Goal: Navigation & Orientation: Find specific page/section

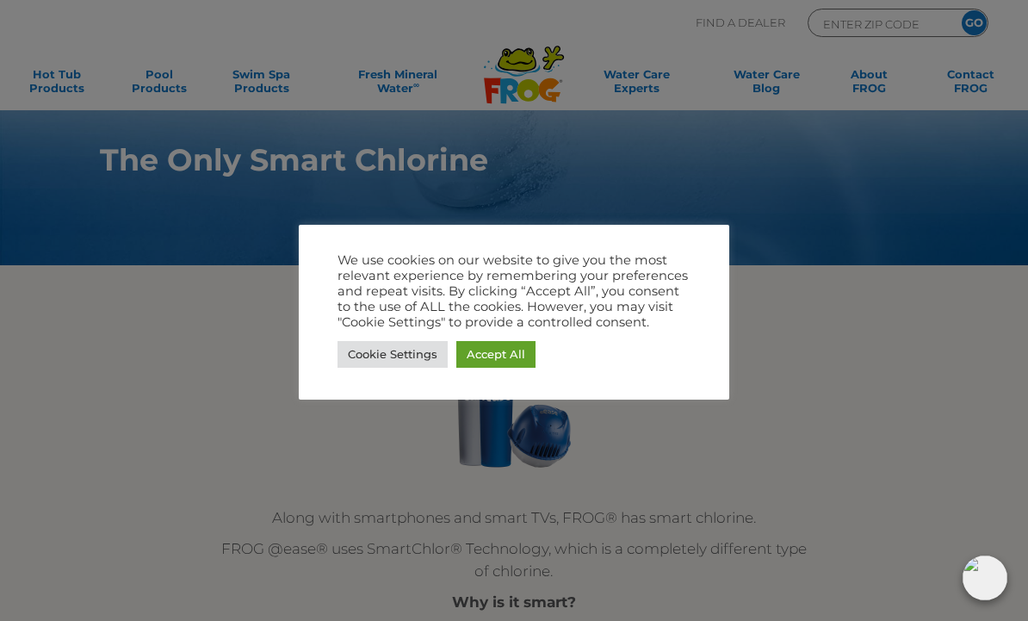
click at [722, 529] on div at bounding box center [514, 310] width 1028 height 621
click at [939, 335] on div at bounding box center [514, 310] width 1028 height 621
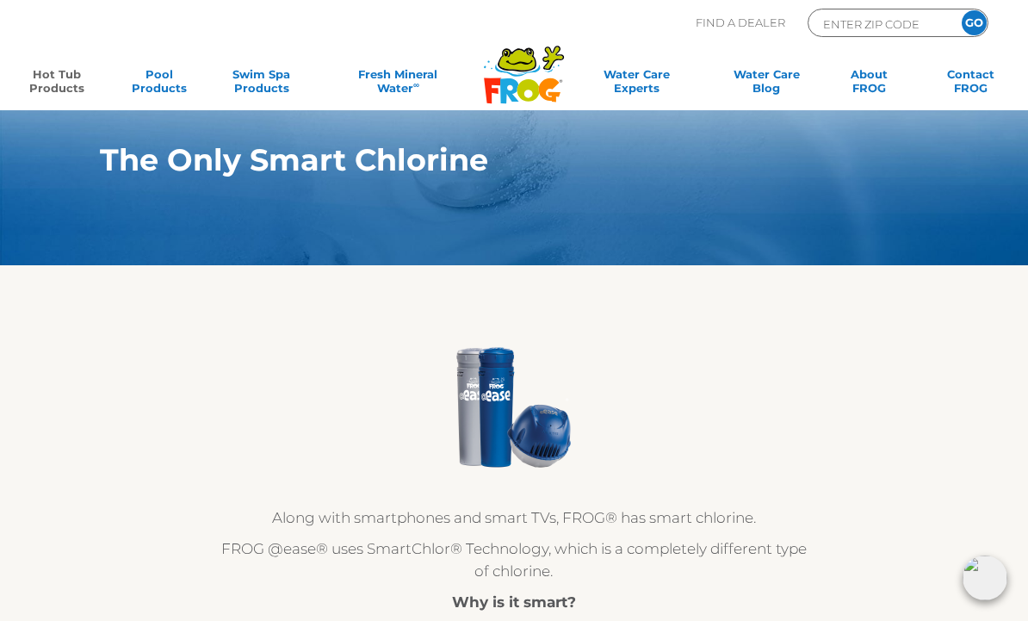
click at [59, 83] on link "Hot Tub Products" at bounding box center [56, 84] width 79 height 34
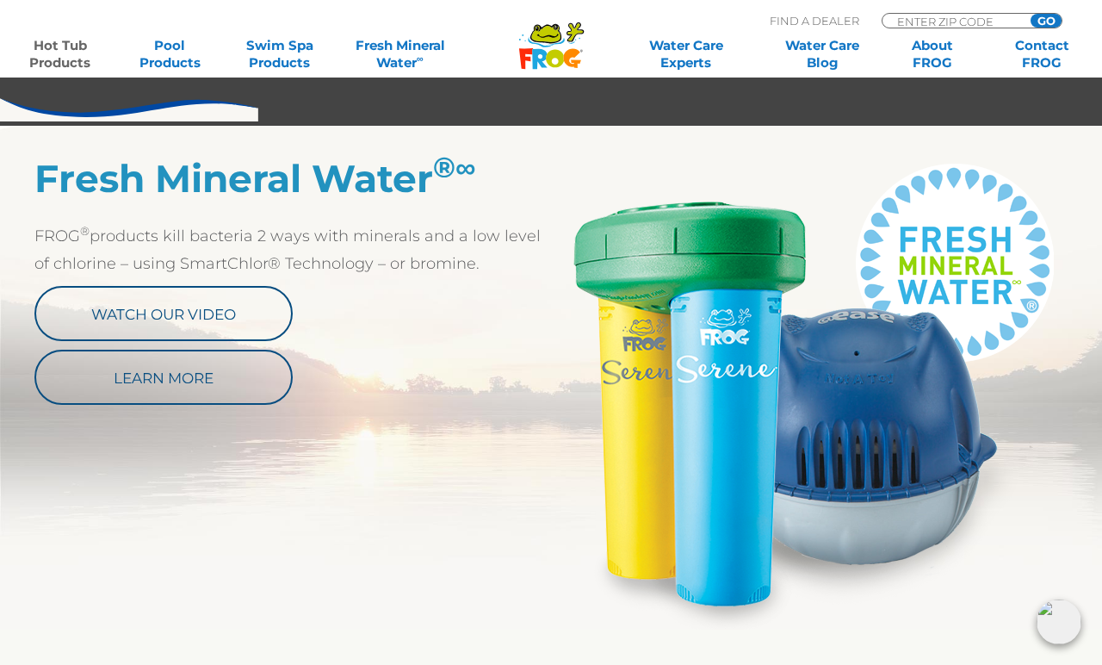
scroll to position [853, 0]
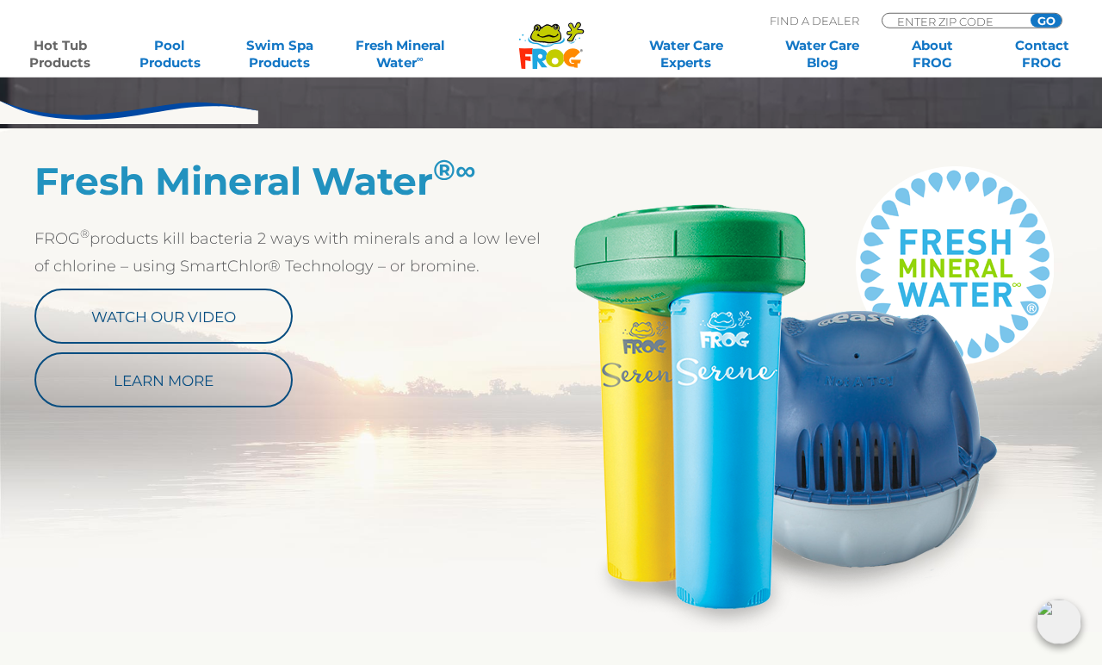
click at [714, 499] on img at bounding box center [809, 395] width 517 height 474
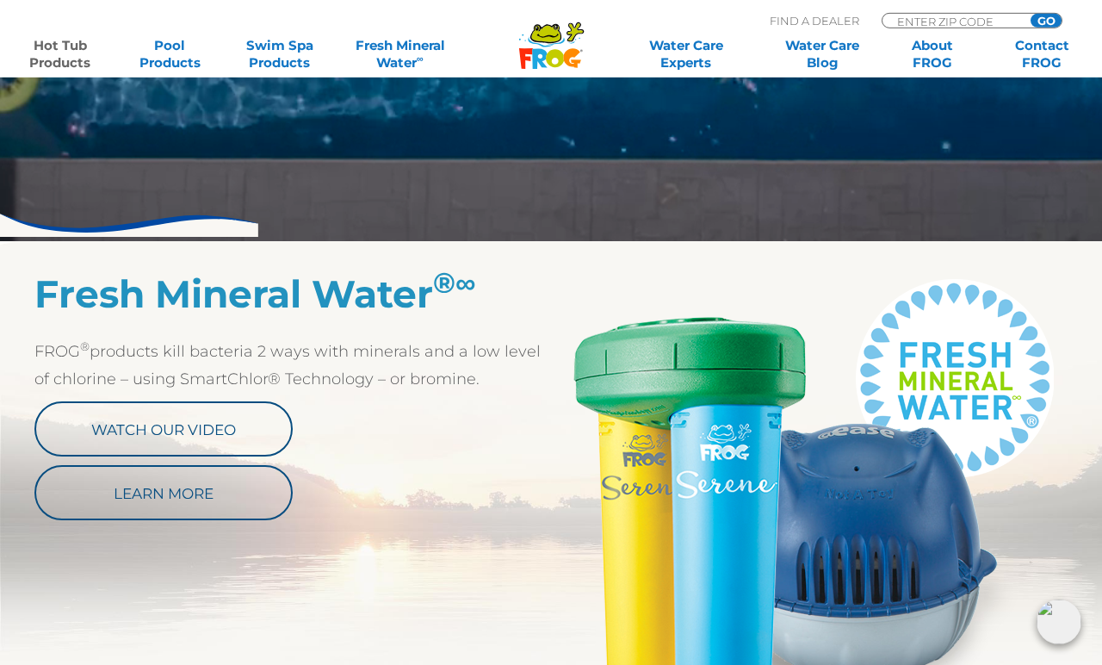
scroll to position [742, 0]
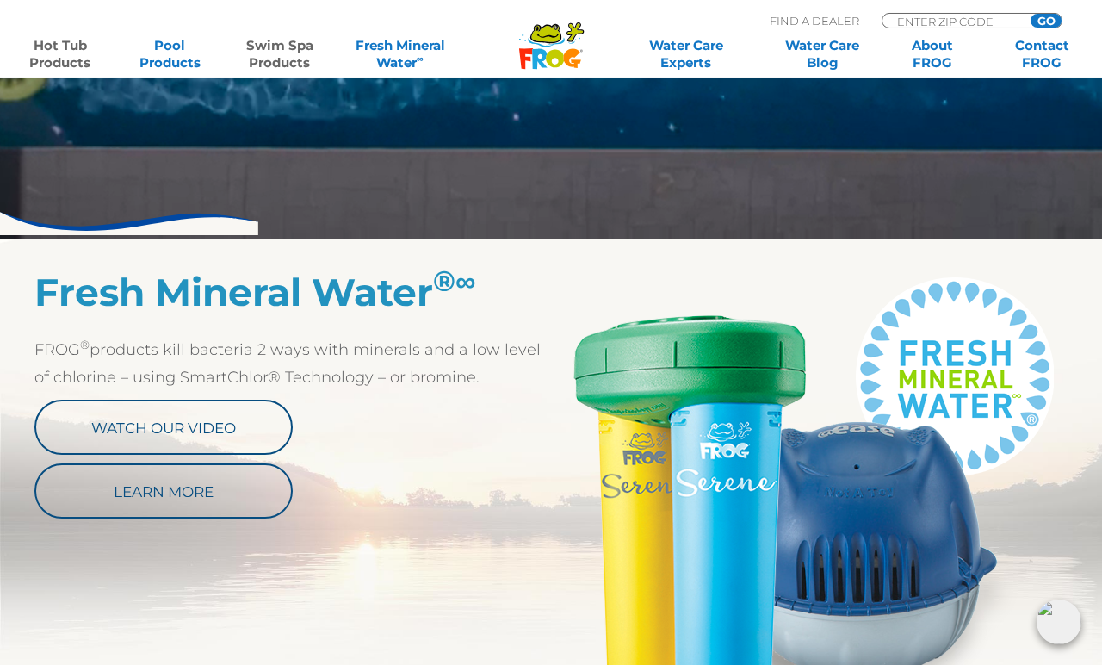
click at [282, 64] on link "Swim Spa Products" at bounding box center [279, 54] width 85 height 34
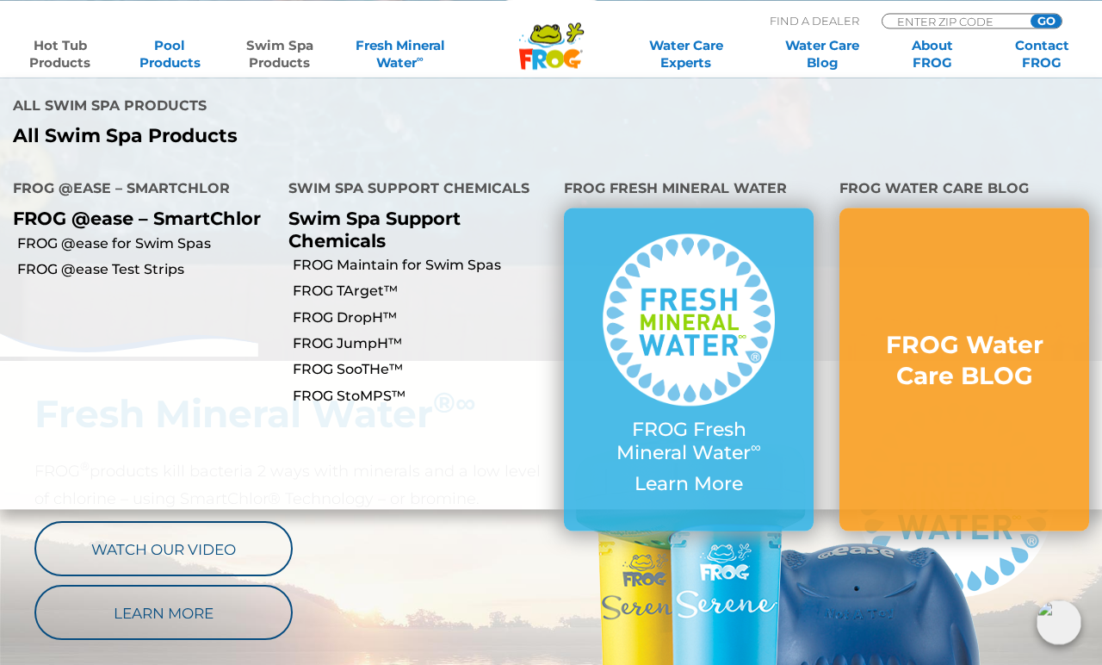
scroll to position [621, 0]
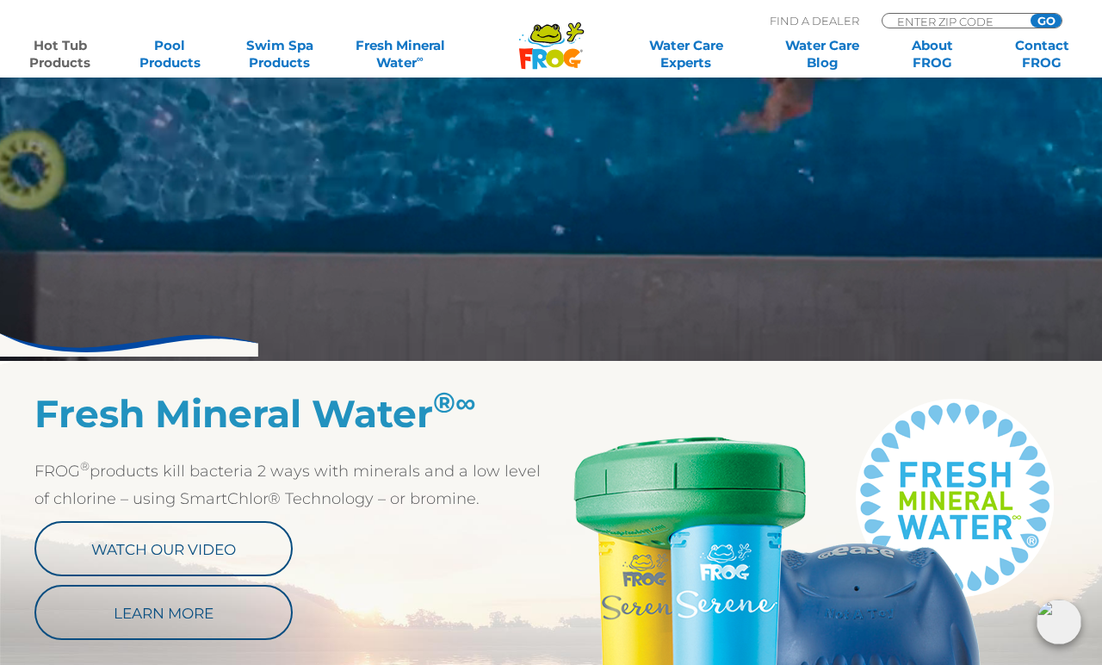
click at [533, 620] on p "Learn More" at bounding box center [292, 612] width 517 height 55
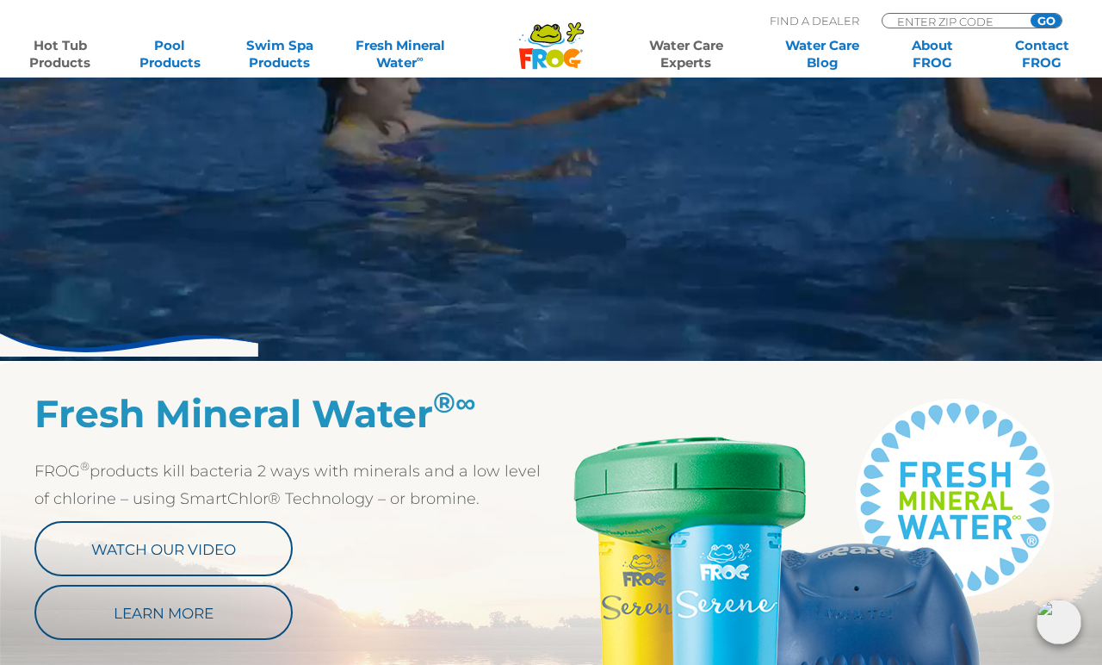
click at [698, 51] on link "Water Care Experts" at bounding box center [686, 54] width 139 height 34
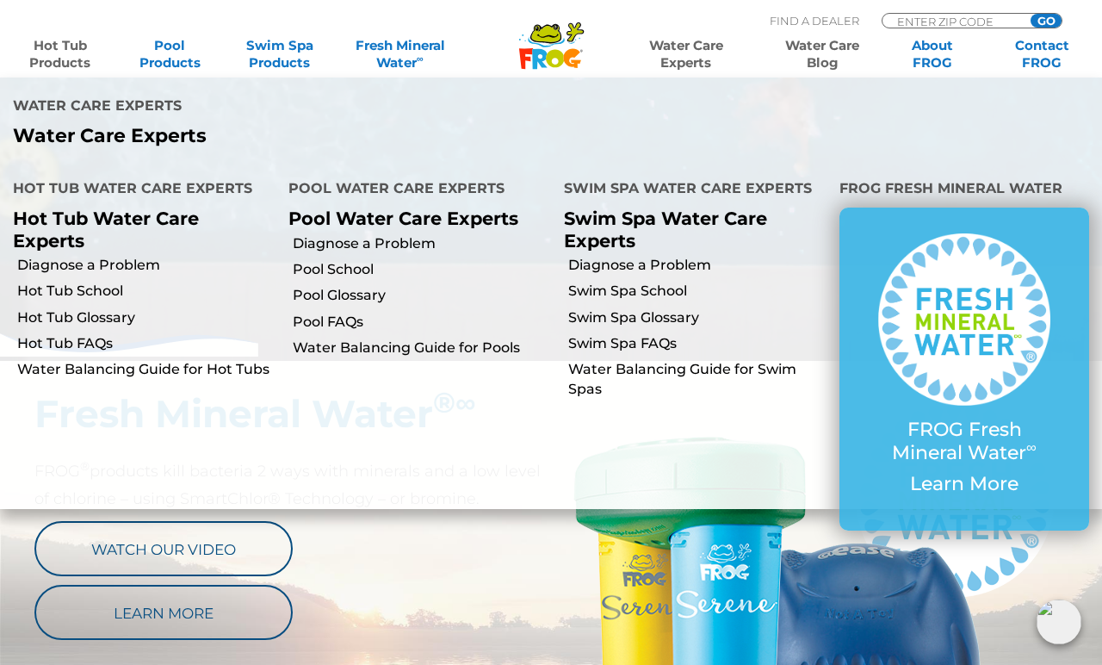
click at [816, 61] on link "Water Care Blog" at bounding box center [822, 54] width 85 height 34
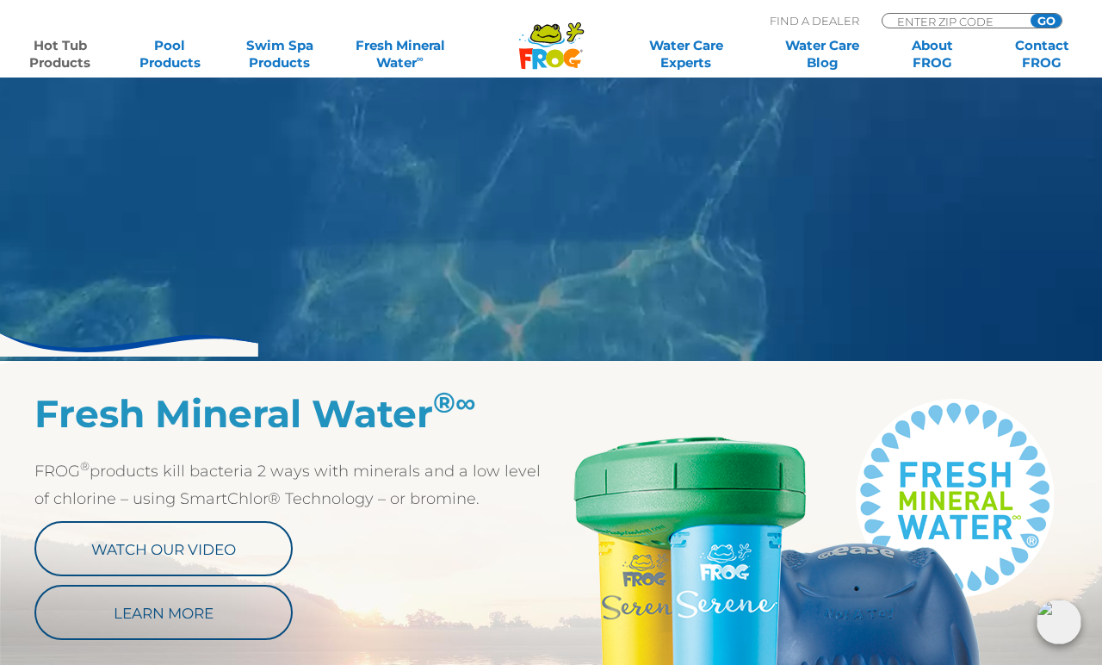
click at [983, 504] on img at bounding box center [809, 628] width 517 height 474
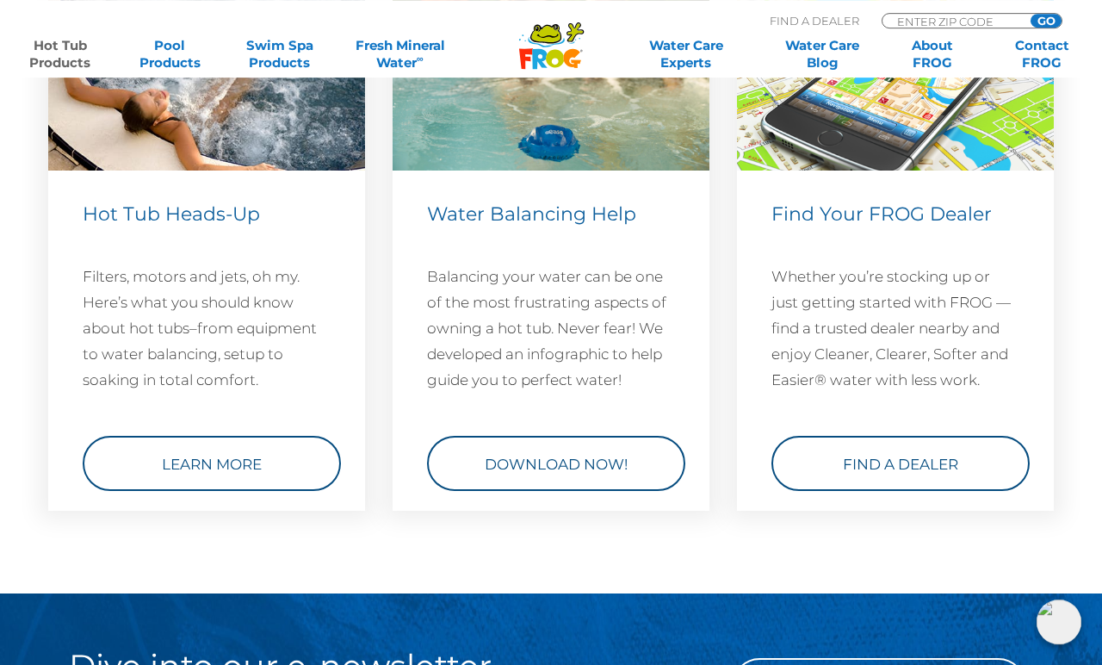
scroll to position [5134, 0]
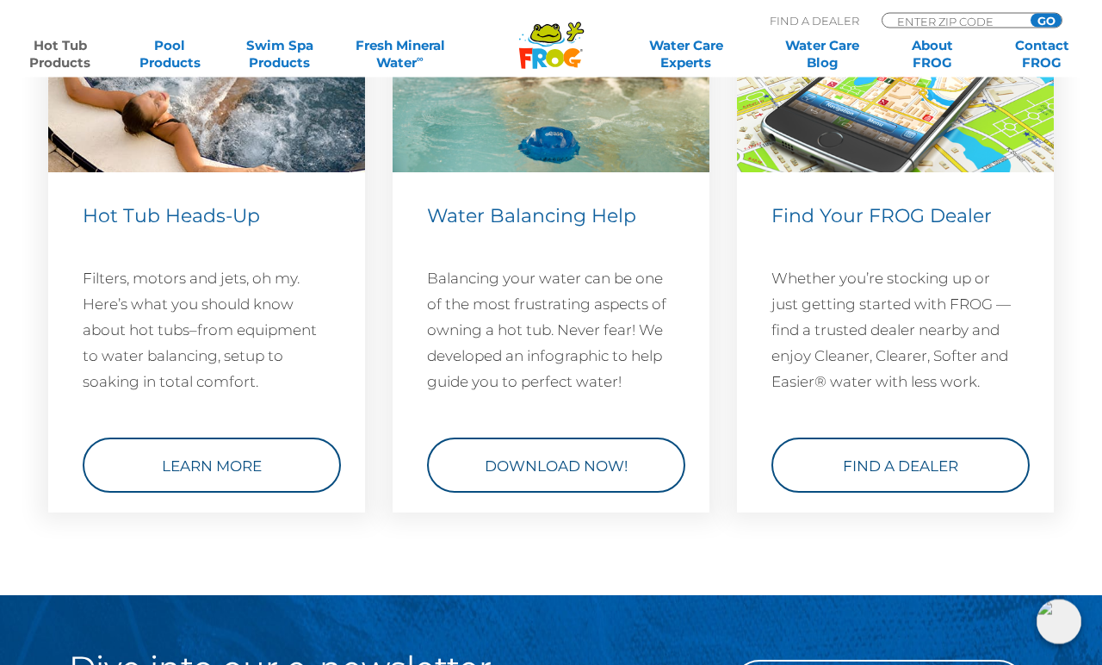
click at [957, 493] on link "Find a Dealer" at bounding box center [901, 464] width 258 height 55
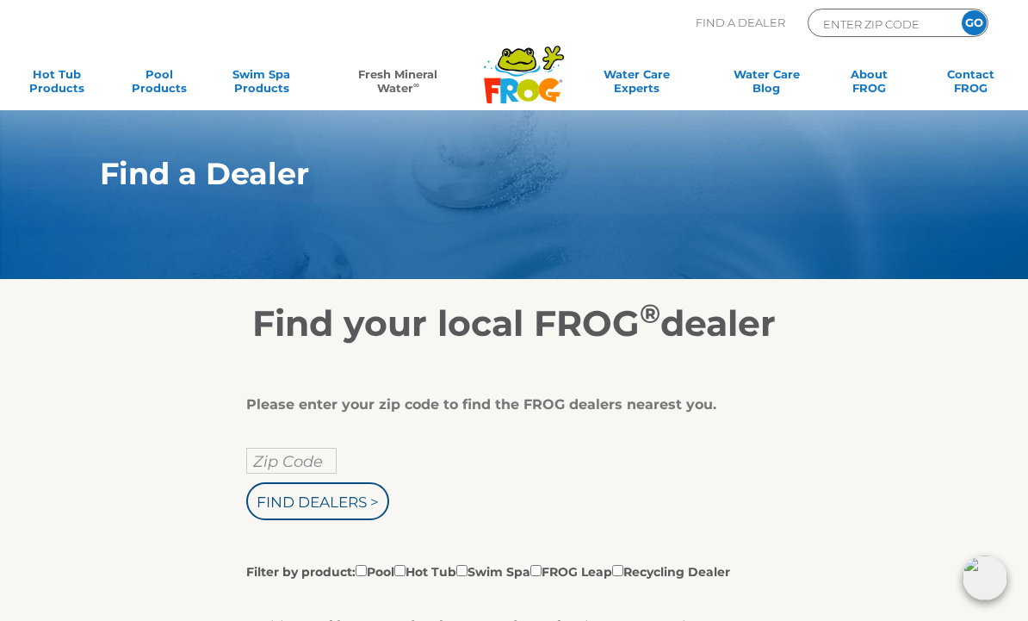
click at [407, 84] on link "Fresh Mineral Water ∞" at bounding box center [398, 84] width 149 height 34
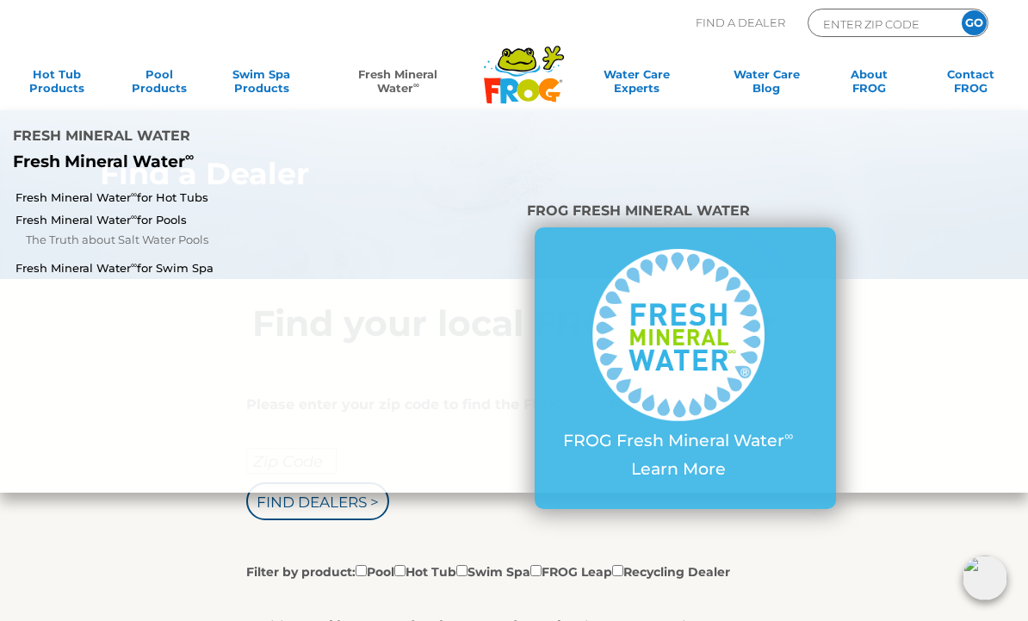
click at [389, 71] on link "Fresh Mineral Water ∞" at bounding box center [398, 84] width 149 height 34
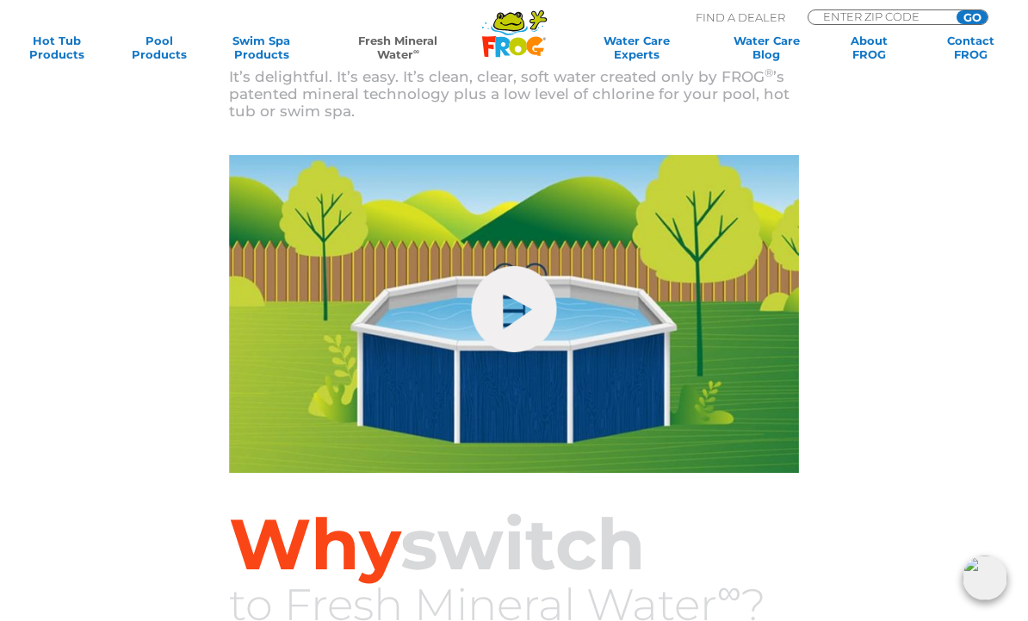
scroll to position [633, 0]
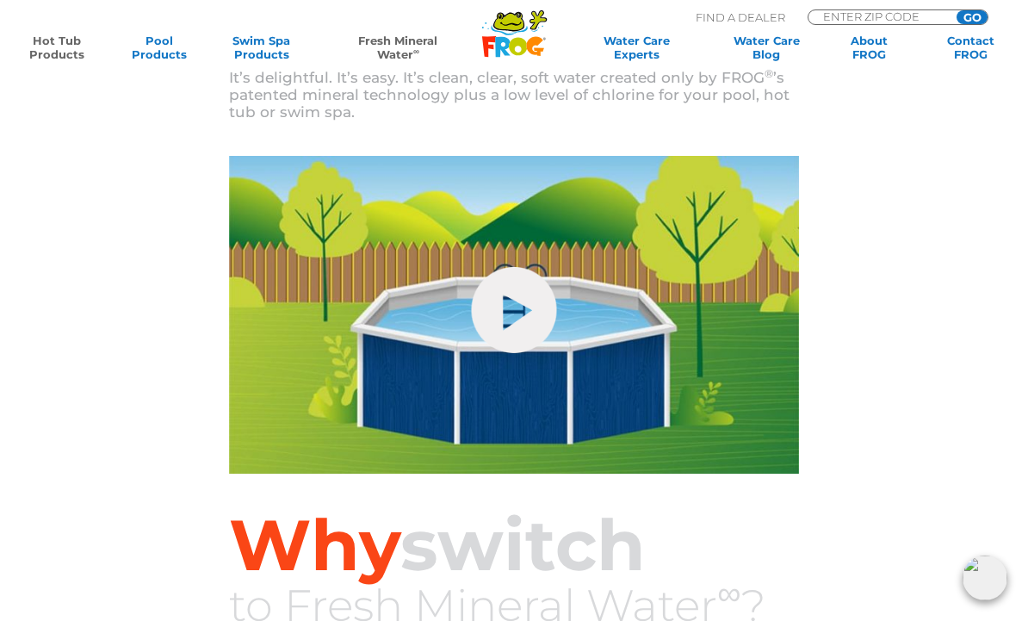
click at [60, 50] on link "Hot Tub Products" at bounding box center [56, 48] width 79 height 28
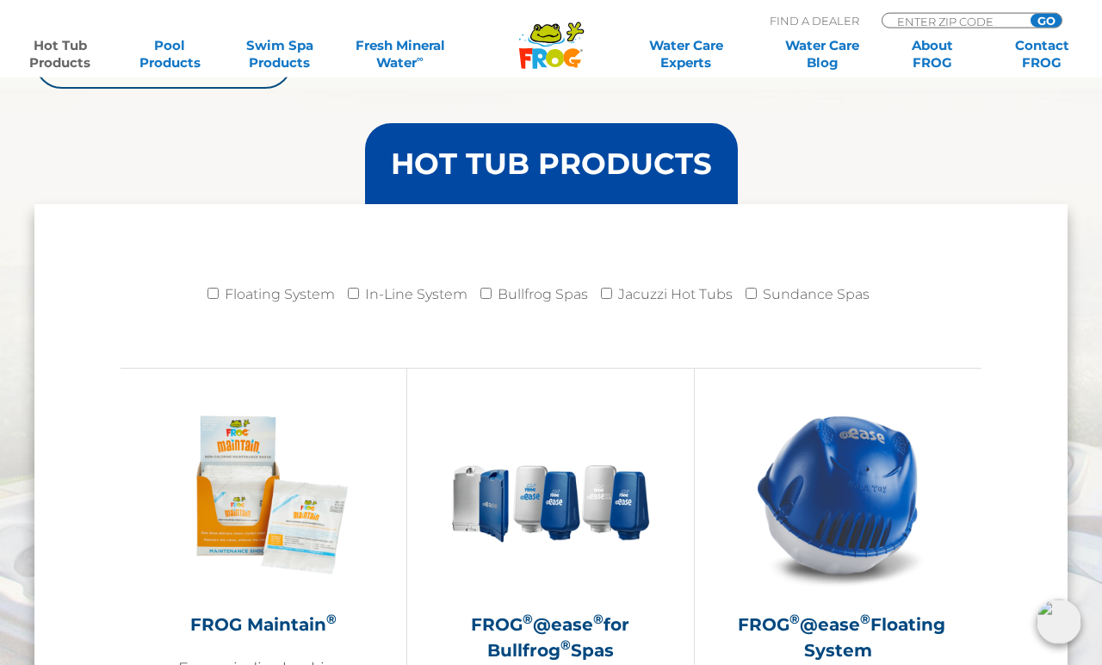
scroll to position [1649, 0]
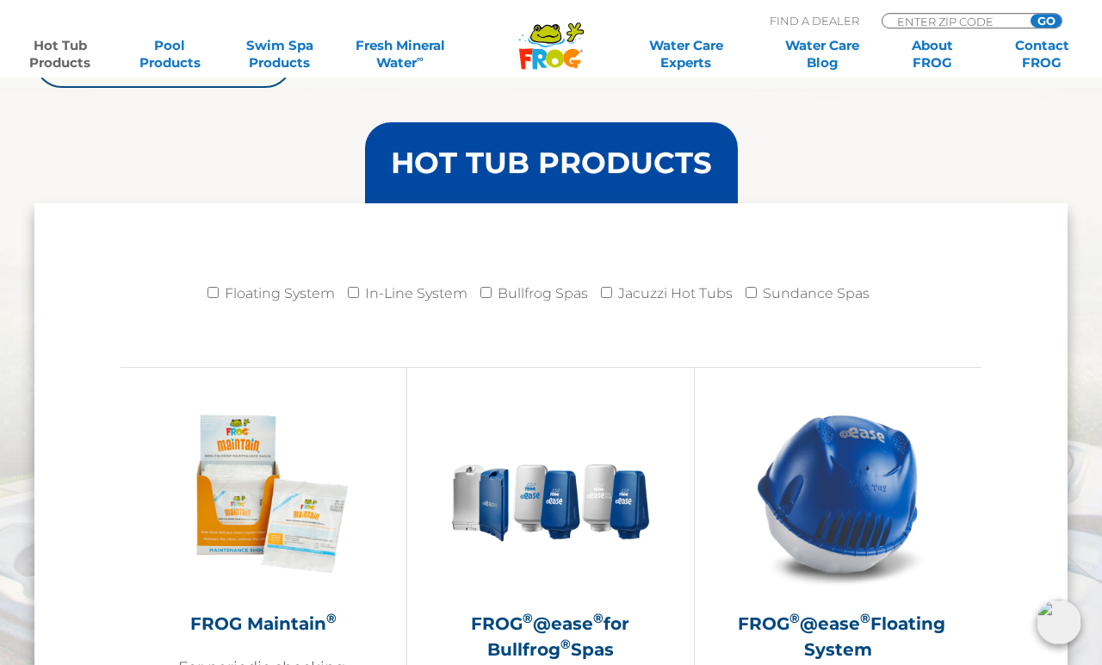
click at [612, 297] on input "Jacuzzi Hot Tubs" at bounding box center [606, 292] width 11 height 11
checkbox input "true"
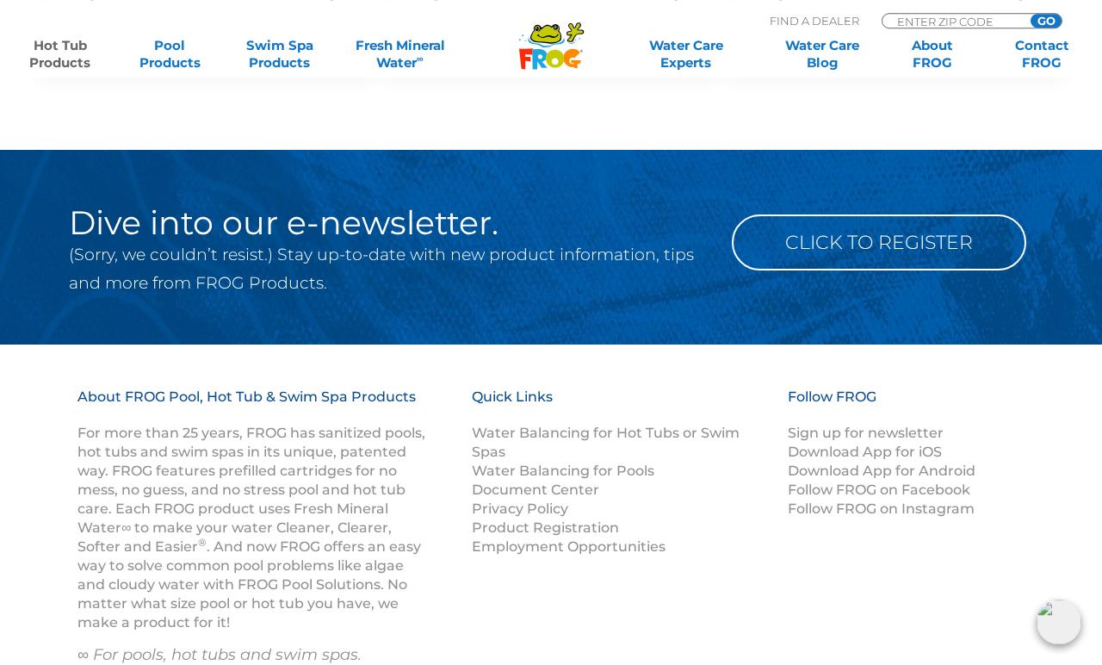
scroll to position [5604, 0]
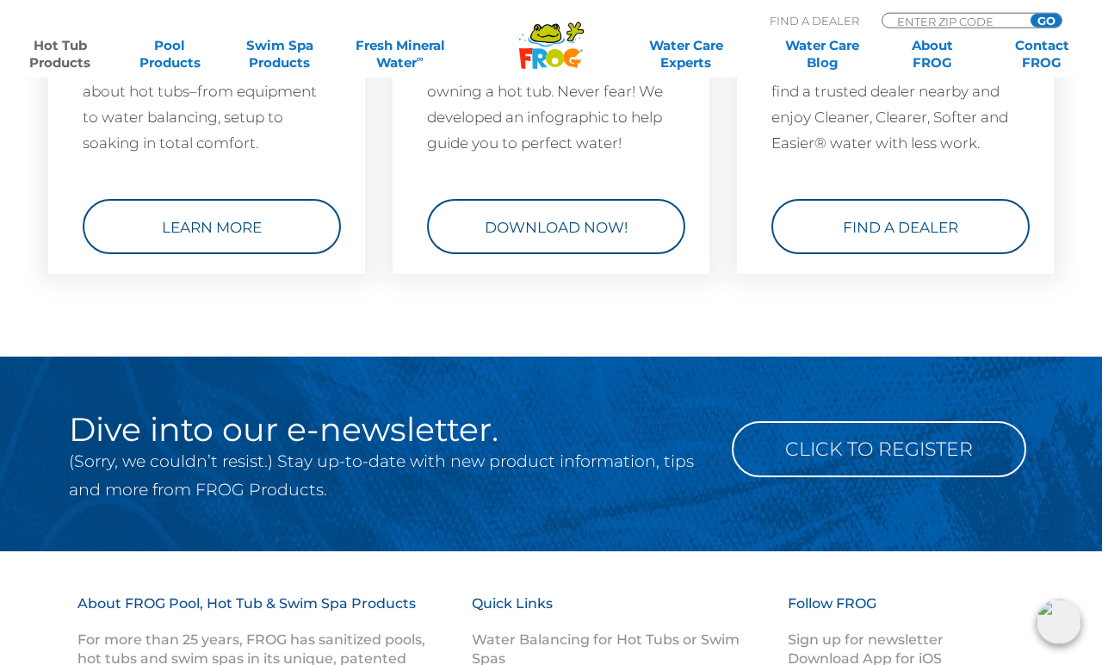
scroll to position [5361, 0]
